Goal: Check status: Check status

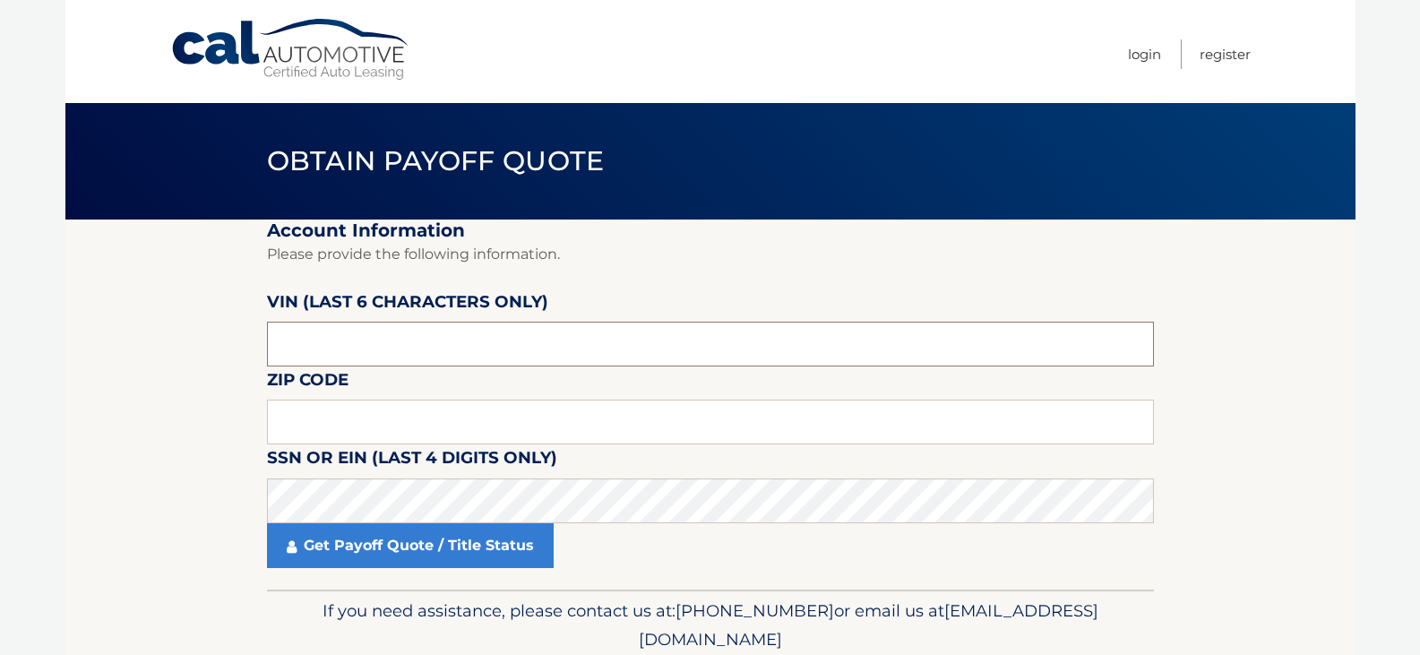
click at [378, 352] on input "text" at bounding box center [710, 344] width 887 height 45
click at [462, 349] on input "text" at bounding box center [710, 344] width 887 height 45
drag, startPoint x: 462, startPoint y: 349, endPoint x: 257, endPoint y: 367, distance: 206.1
click at [257, 367] on section "Account Information Please provide the following information. [PERSON_NAME] (la…" at bounding box center [710, 405] width 1290 height 370
type input "101316"
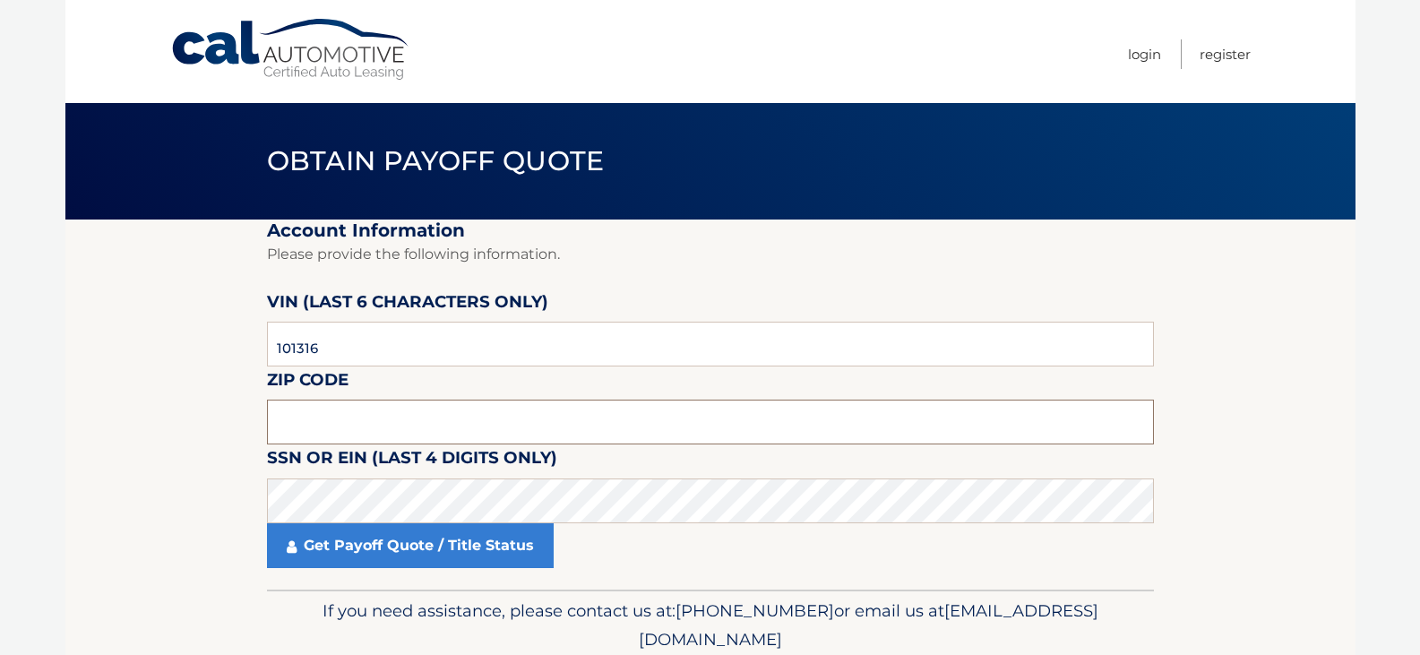
click at [321, 410] on input "text" at bounding box center [710, 422] width 887 height 45
type input "11780"
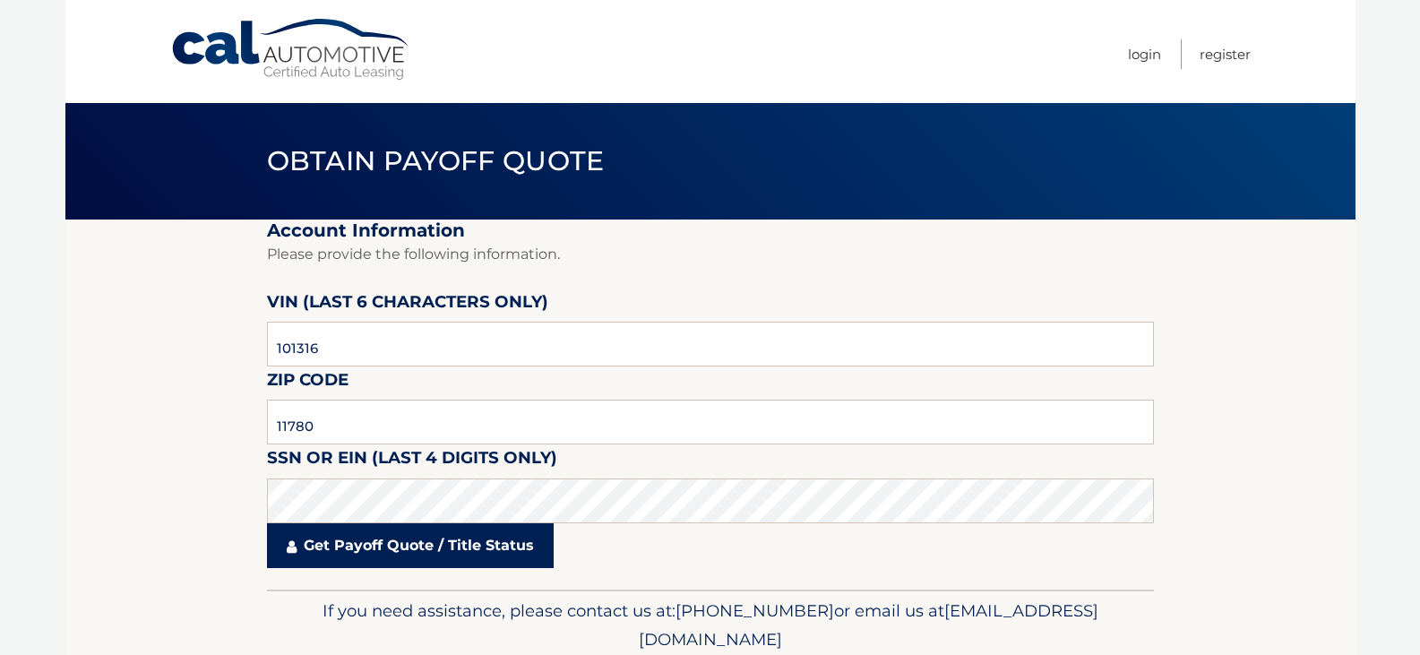
click at [415, 548] on link "Get Payoff Quote / Title Status" at bounding box center [410, 545] width 287 height 45
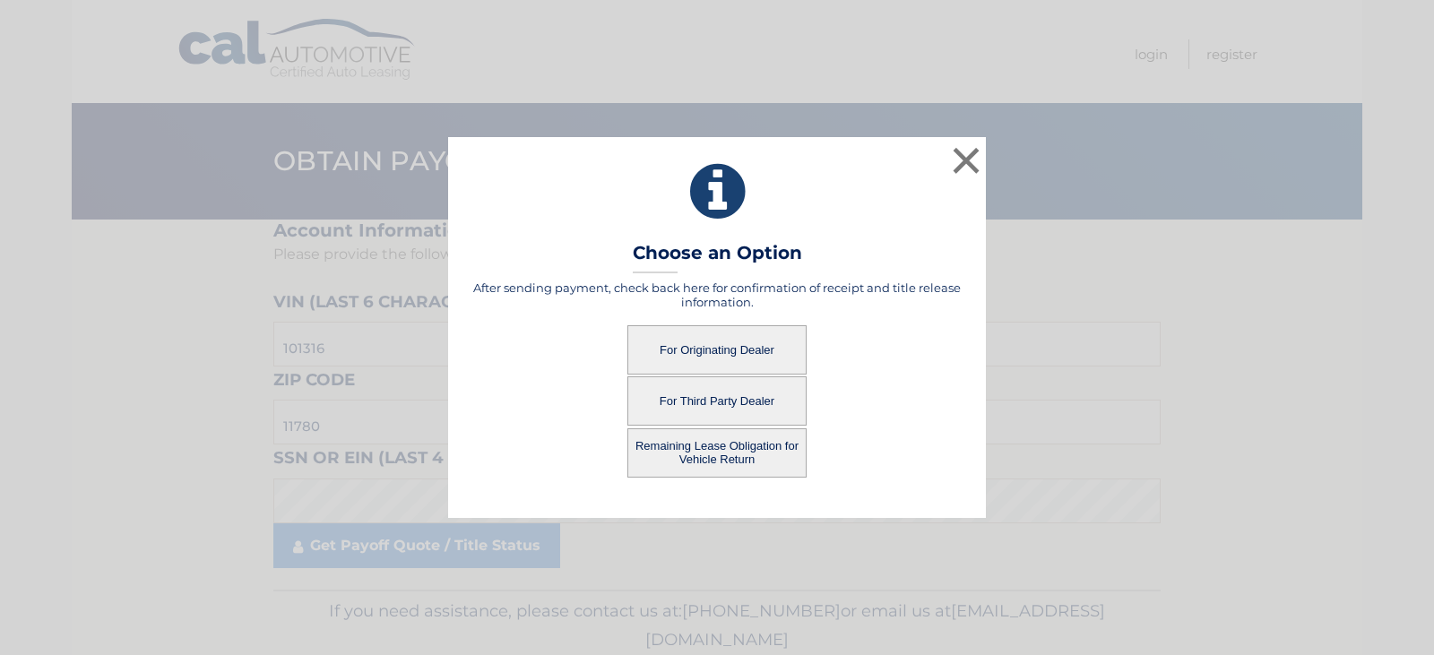
click at [731, 347] on button "For Originating Dealer" at bounding box center [716, 349] width 179 height 49
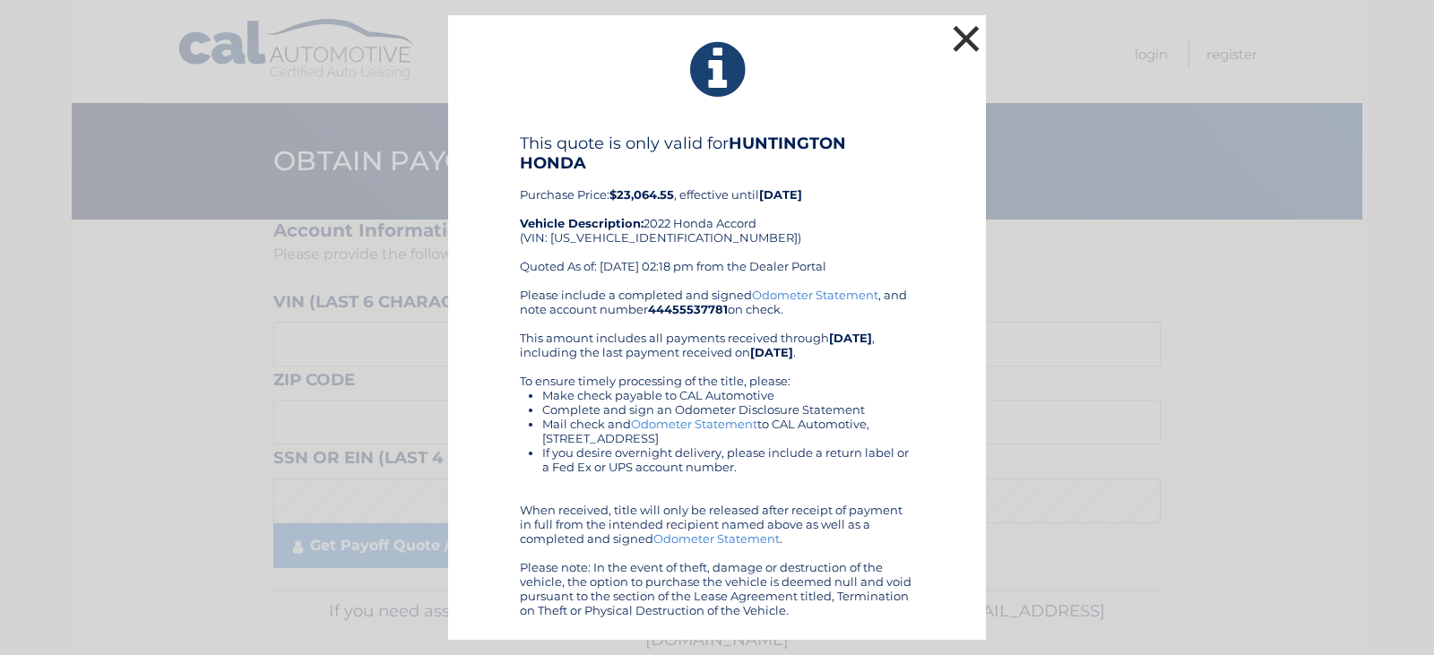
click at [970, 39] on button "×" at bounding box center [966, 39] width 36 height 36
